Goal: Task Accomplishment & Management: Manage account settings

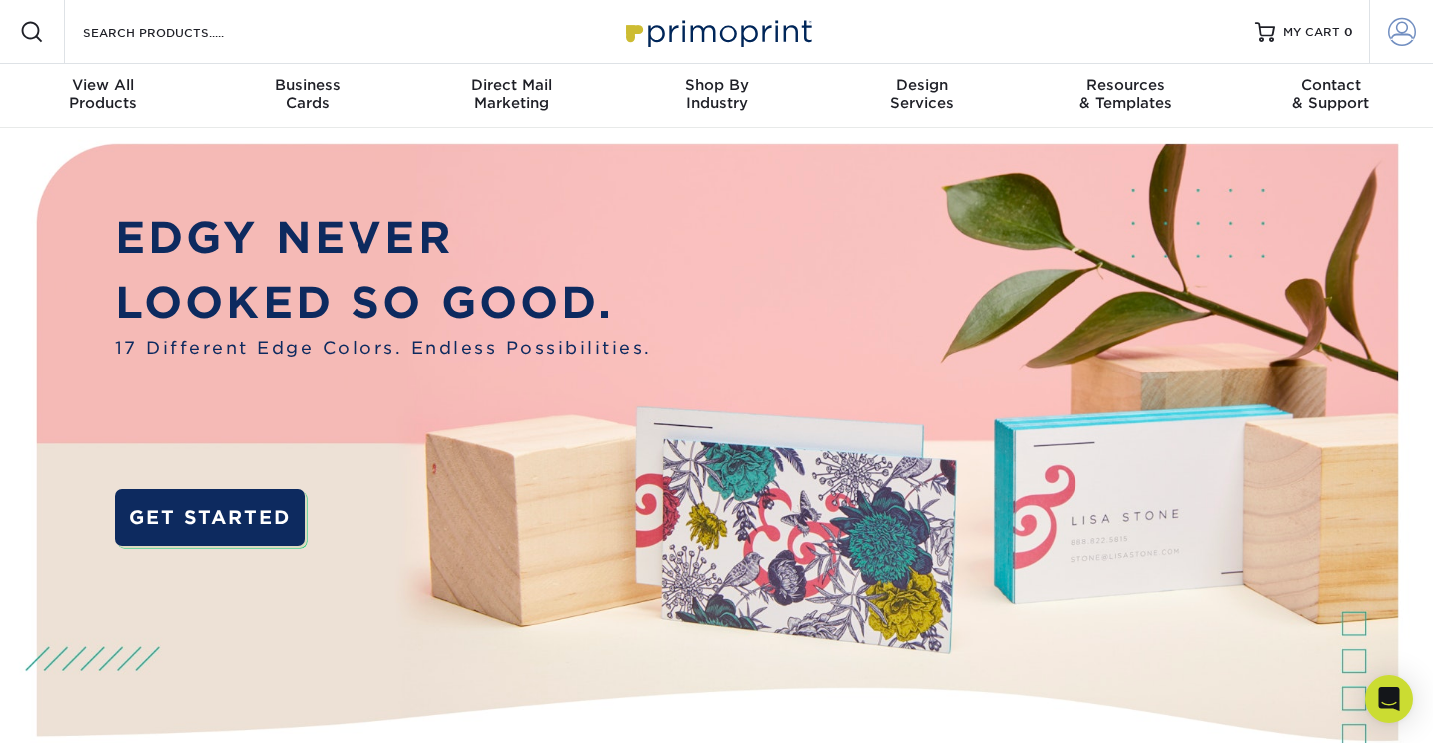
click at [1404, 32] on span at bounding box center [1402, 32] width 28 height 28
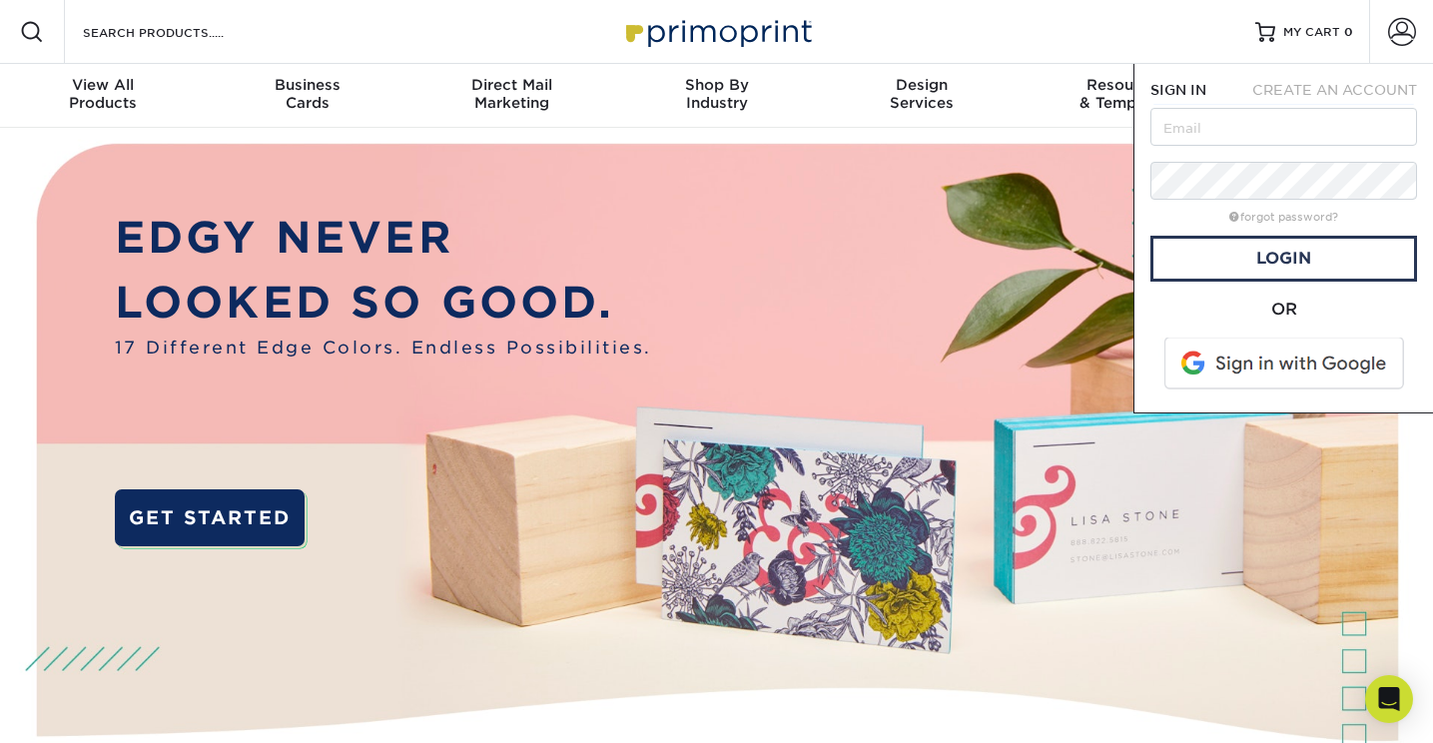
click at [1257, 344] on span at bounding box center [1285, 363] width 255 height 52
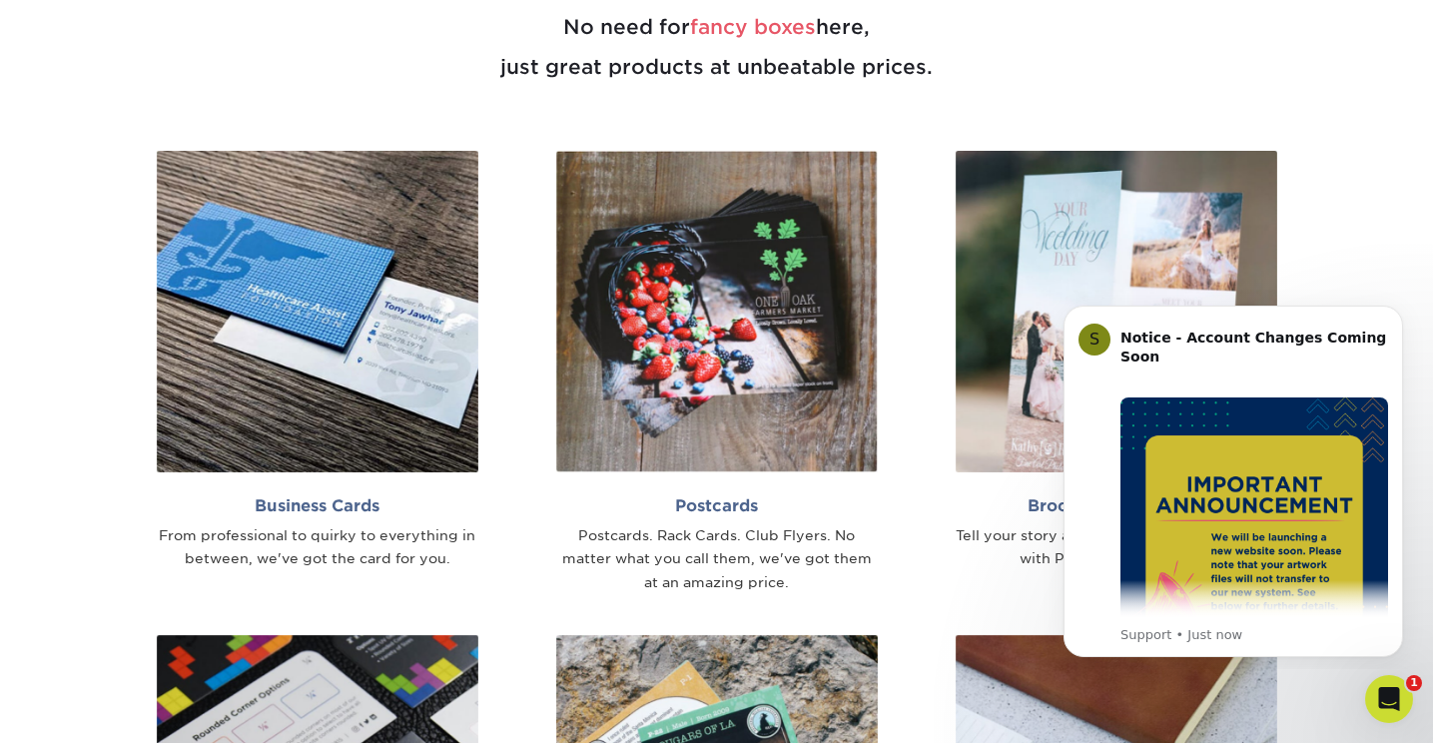
scroll to position [1136, 0]
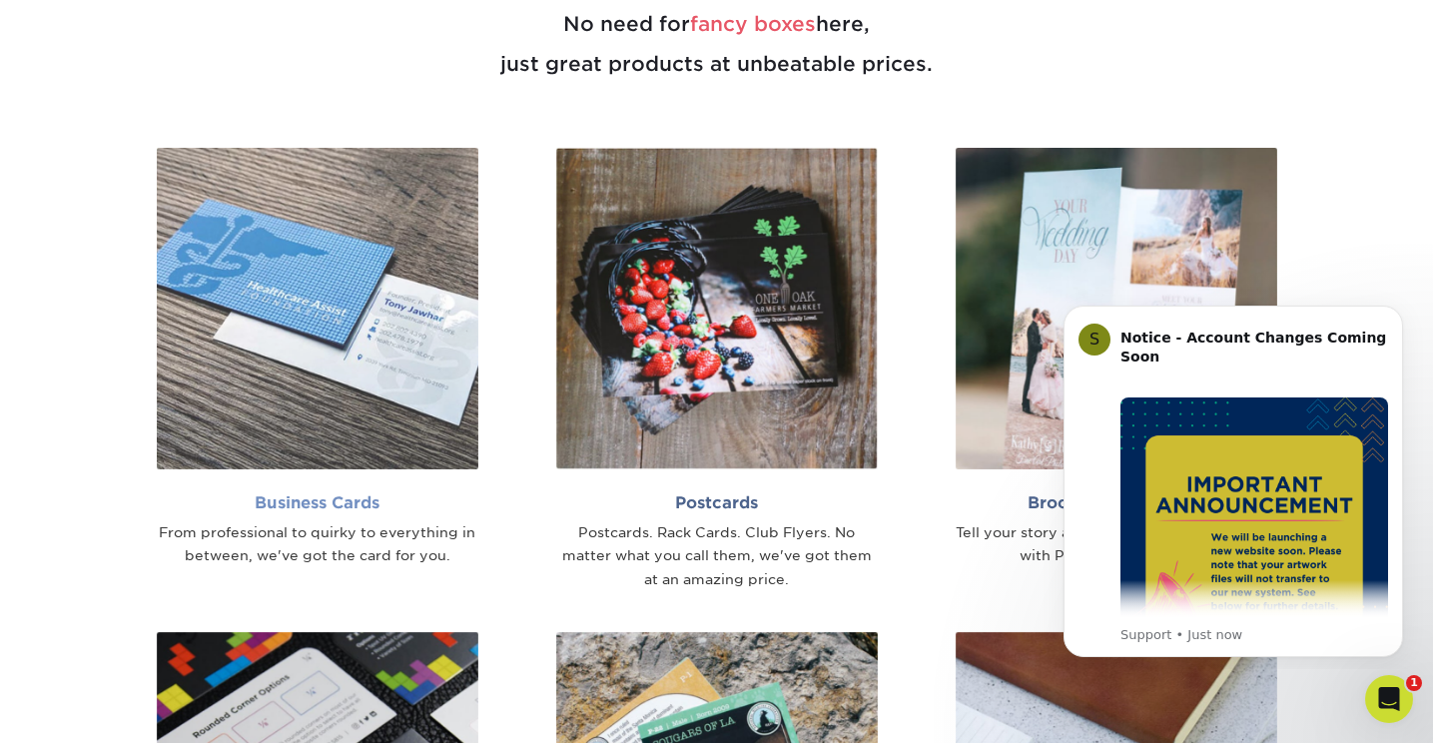
click at [426, 271] on img at bounding box center [317, 308] width 321 height 321
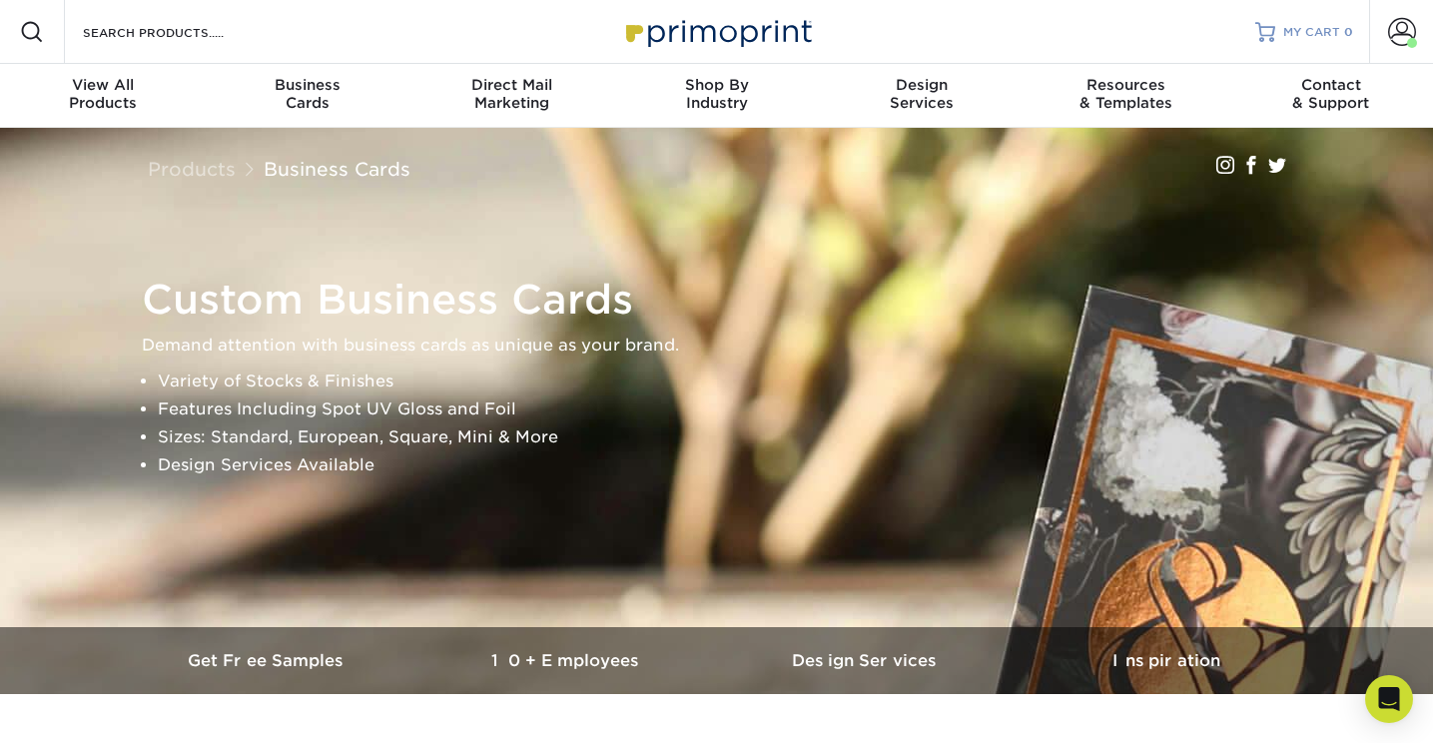
click at [1317, 27] on span "MY CART" at bounding box center [1311, 32] width 57 height 17
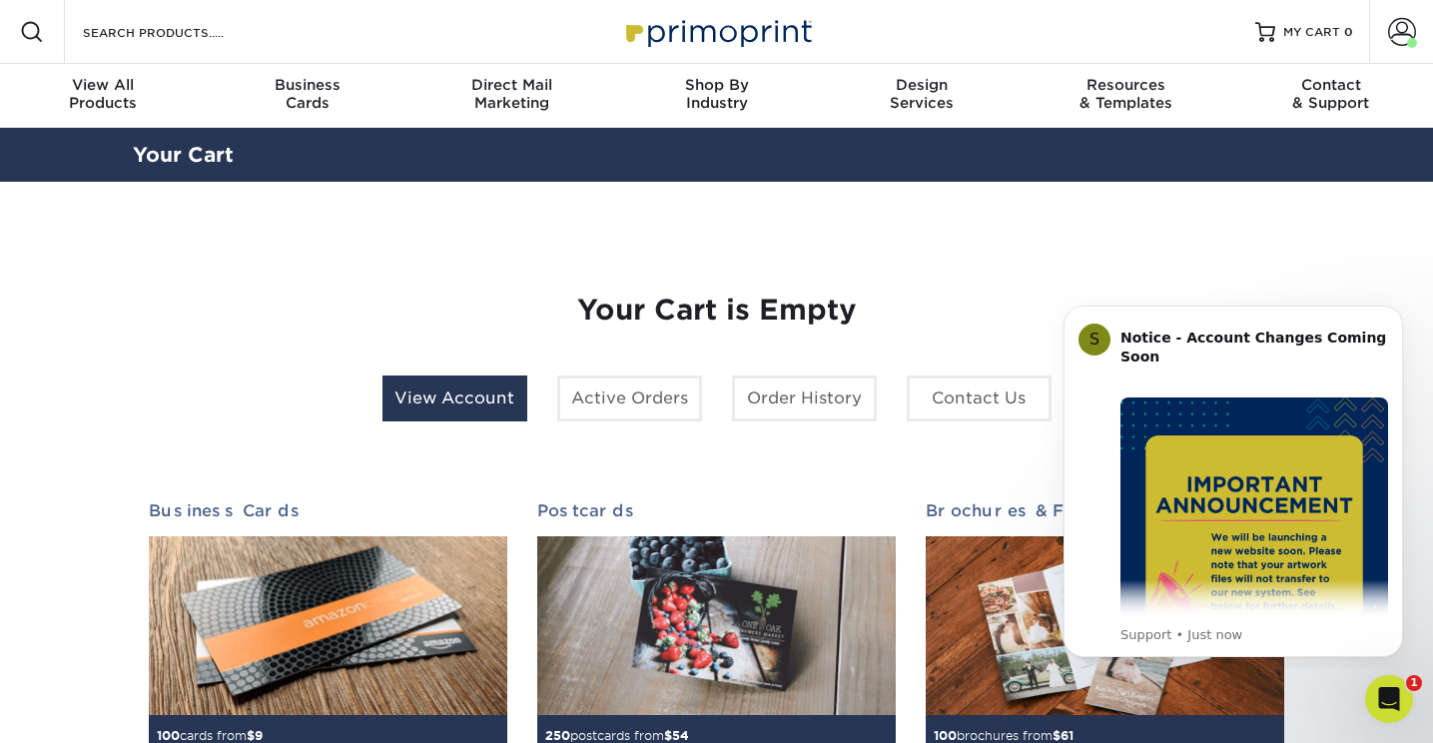
click at [478, 412] on link "View Account" at bounding box center [454, 398] width 145 height 46
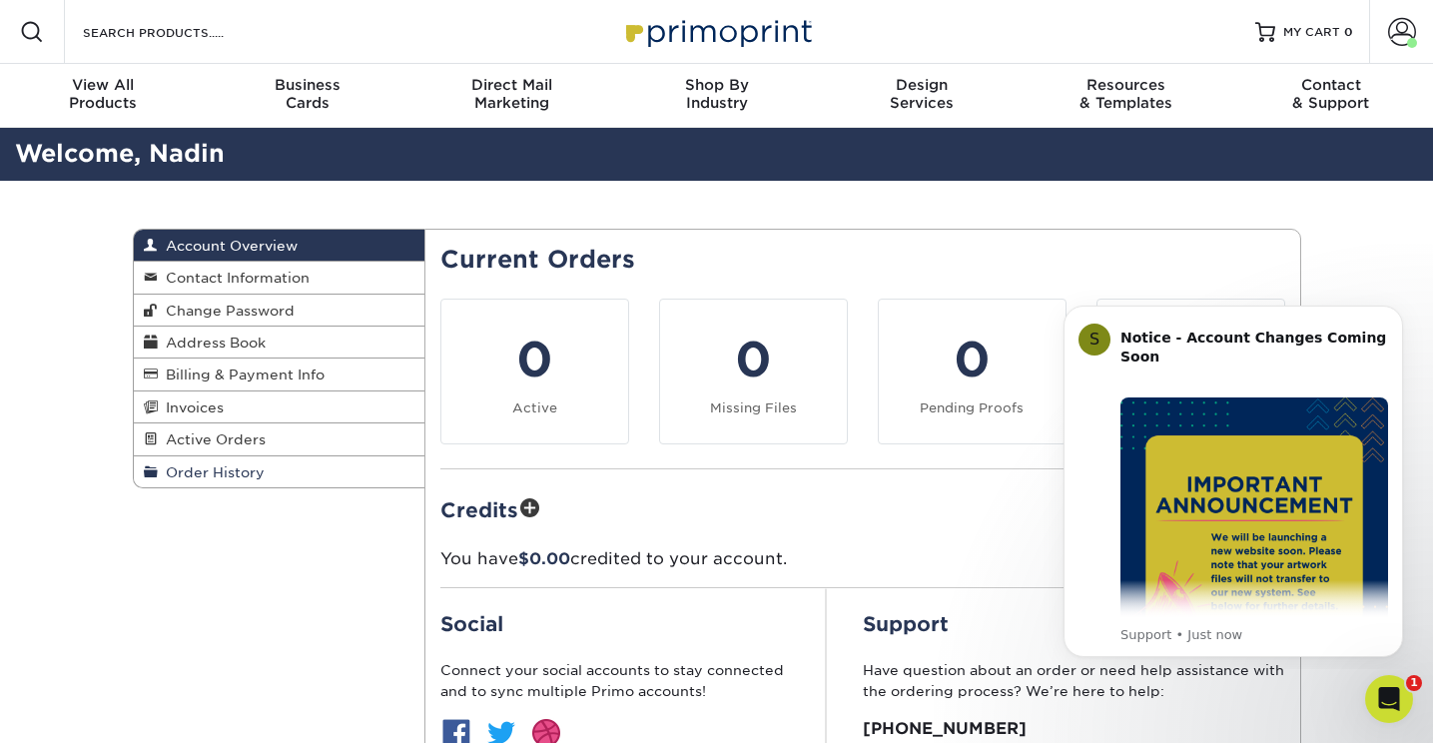
click at [246, 480] on span "Order History" at bounding box center [211, 472] width 107 height 16
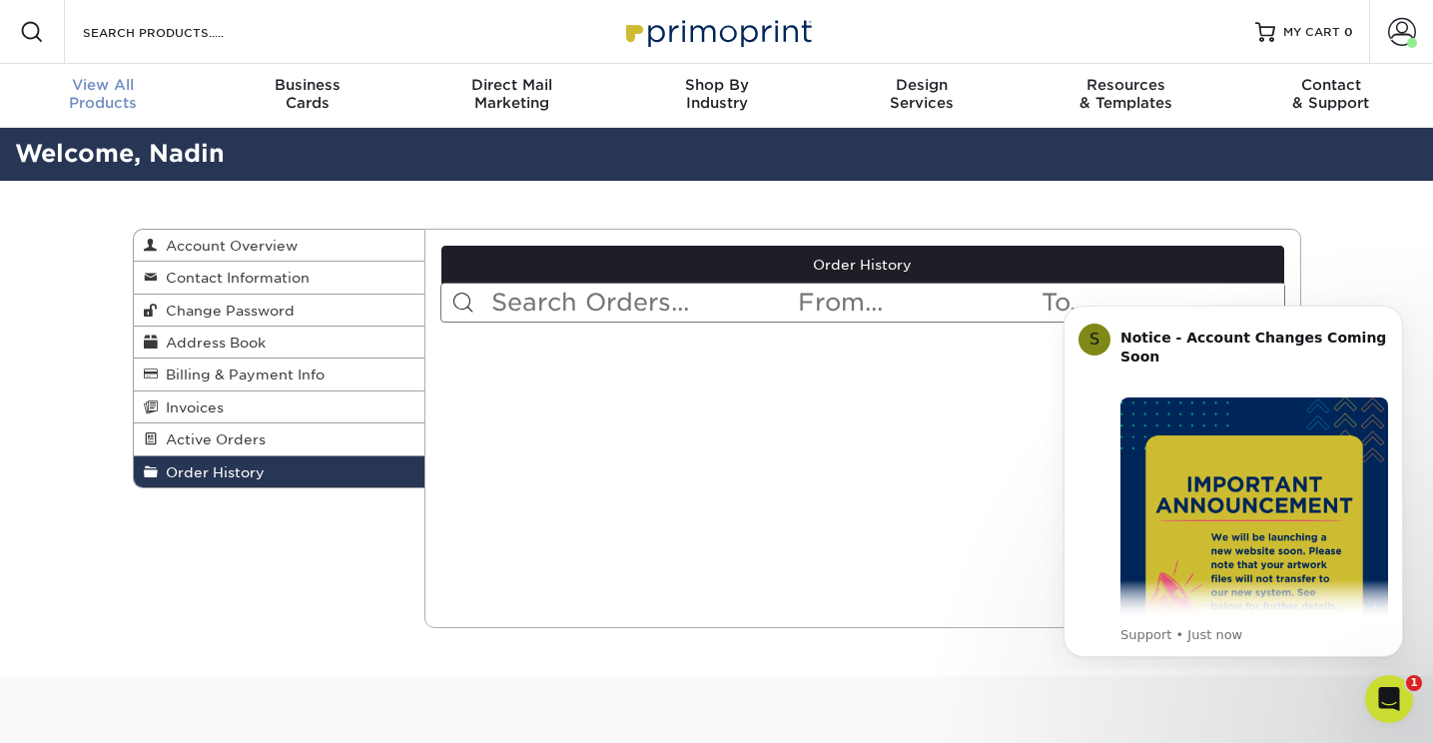
click at [130, 95] on div "View All Products" at bounding box center [102, 94] width 205 height 36
